Goal: Transaction & Acquisition: Purchase product/service

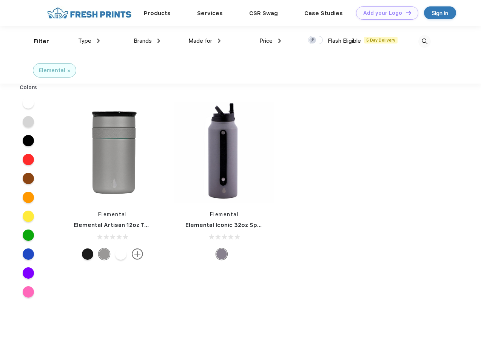
click at [384, 13] on link "Add your Logo Design Tool" at bounding box center [387, 12] width 62 height 13
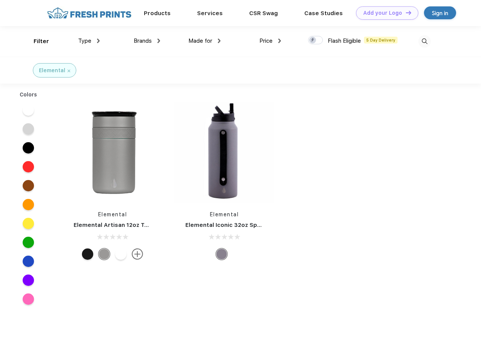
click at [0, 0] on div "Design Tool" at bounding box center [0, 0] width 0 height 0
click at [405, 12] on link "Add your Logo Design Tool" at bounding box center [387, 12] width 62 height 13
click at [36, 41] on div "Filter" at bounding box center [41, 41] width 15 height 9
click at [89, 41] on span "Type" at bounding box center [84, 40] width 13 height 7
click at [147, 41] on span "Brands" at bounding box center [143, 40] width 18 height 7
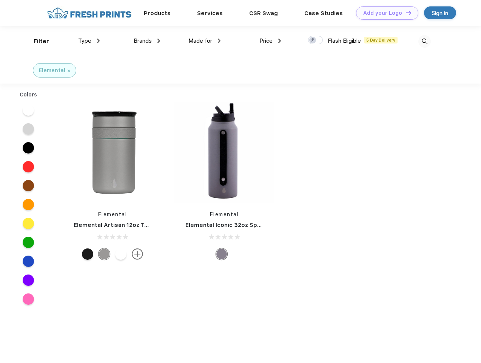
click at [205, 41] on span "Made for" at bounding box center [200, 40] width 24 height 7
click at [270, 41] on span "Price" at bounding box center [265, 40] width 13 height 7
click at [316, 40] on div at bounding box center [315, 40] width 15 height 8
click at [313, 40] on input "checkbox" at bounding box center [310, 37] width 5 height 5
checkbox input "true"
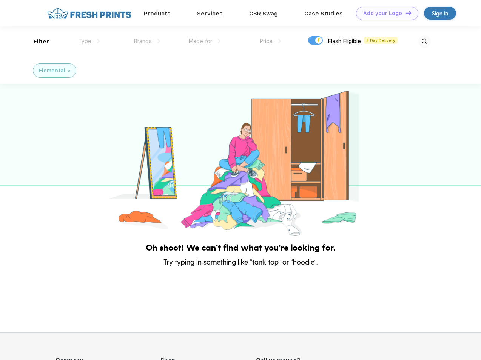
click at [424, 41] on img at bounding box center [424, 41] width 12 height 12
